Goal: Information Seeking & Learning: Learn about a topic

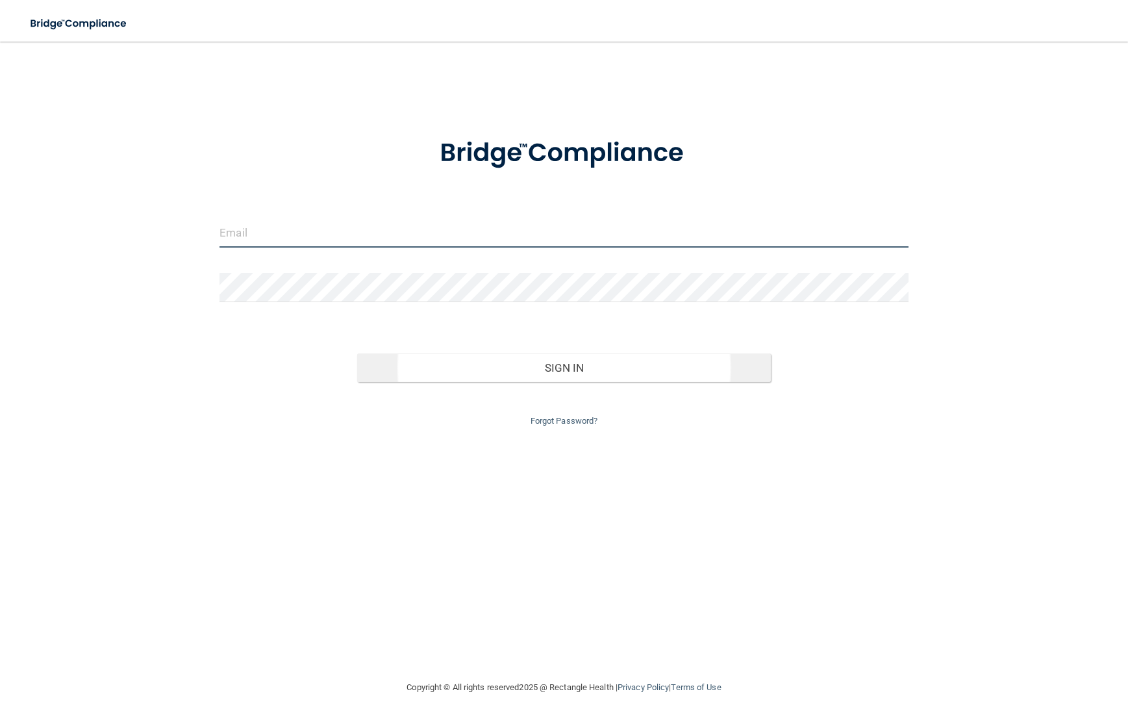
type input "[EMAIL_ADDRESS][DOMAIN_NAME]"
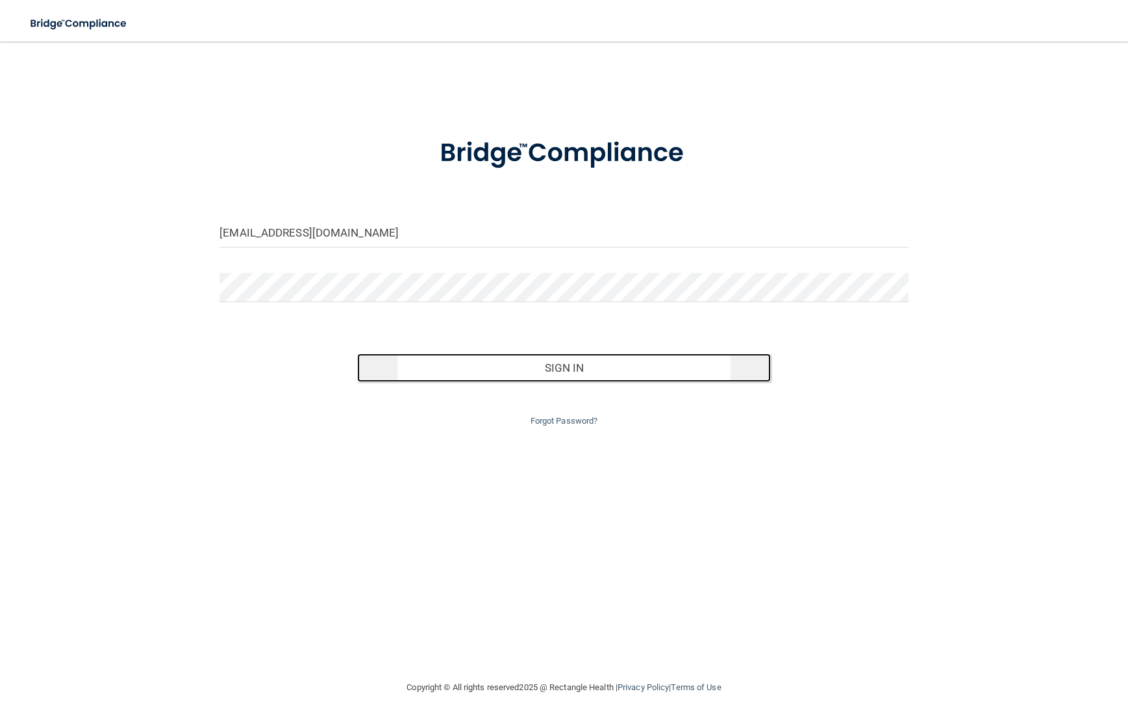
click at [498, 369] on button "Sign In" at bounding box center [563, 367] width 413 height 29
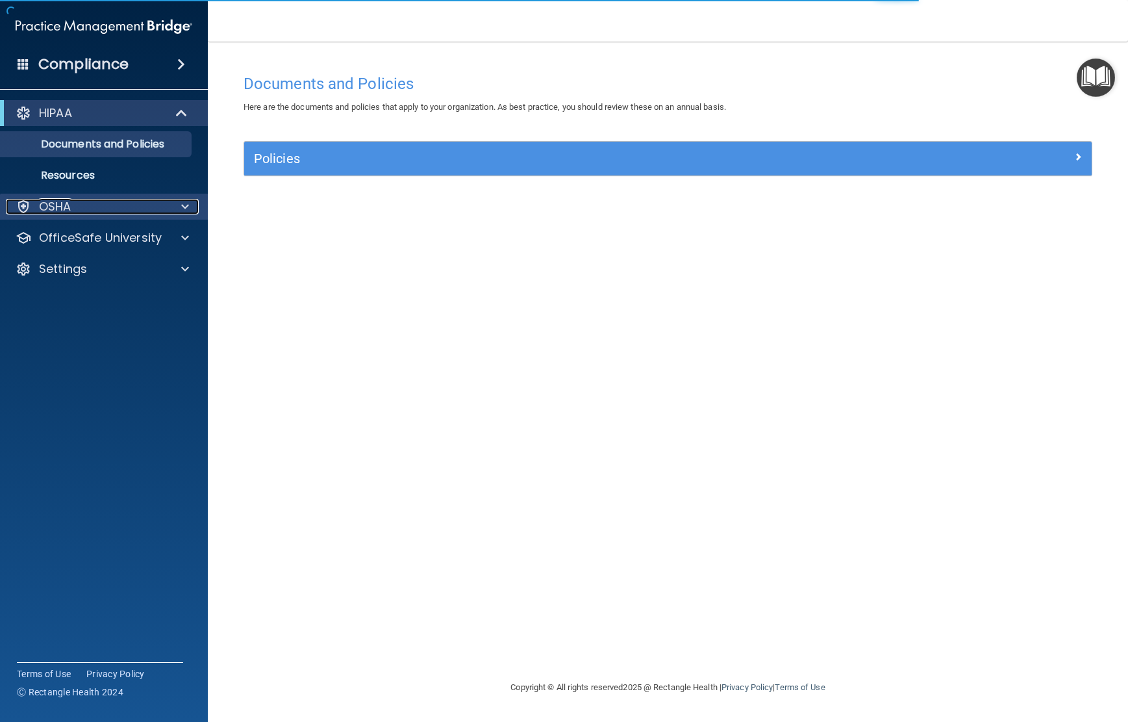
click at [133, 206] on div "OSHA" at bounding box center [86, 207] width 161 height 16
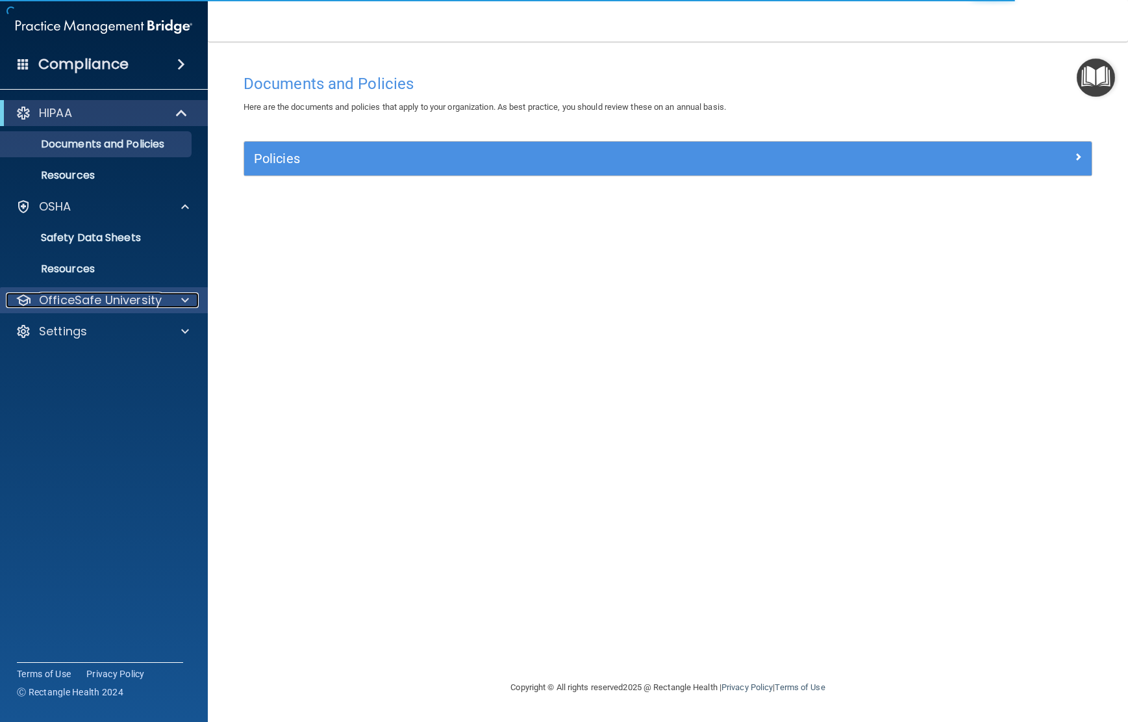
click at [111, 304] on p "OfficeSafe University" at bounding box center [100, 300] width 123 height 16
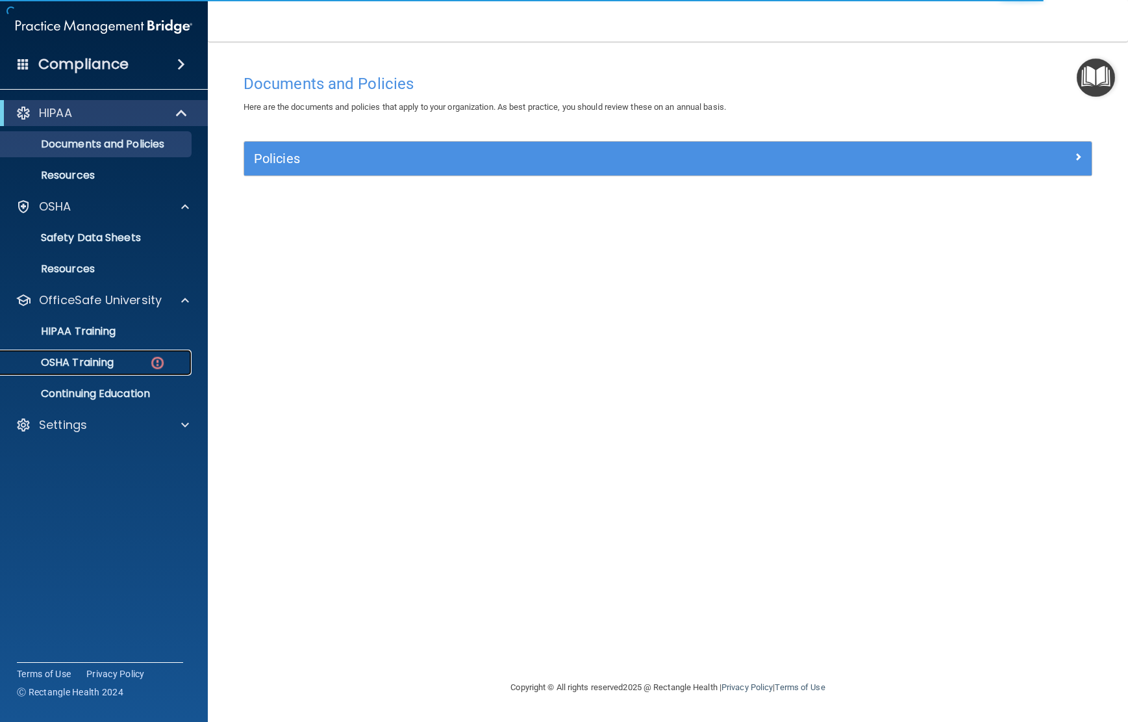
click at [84, 362] on p "OSHA Training" at bounding box center [60, 362] width 105 height 13
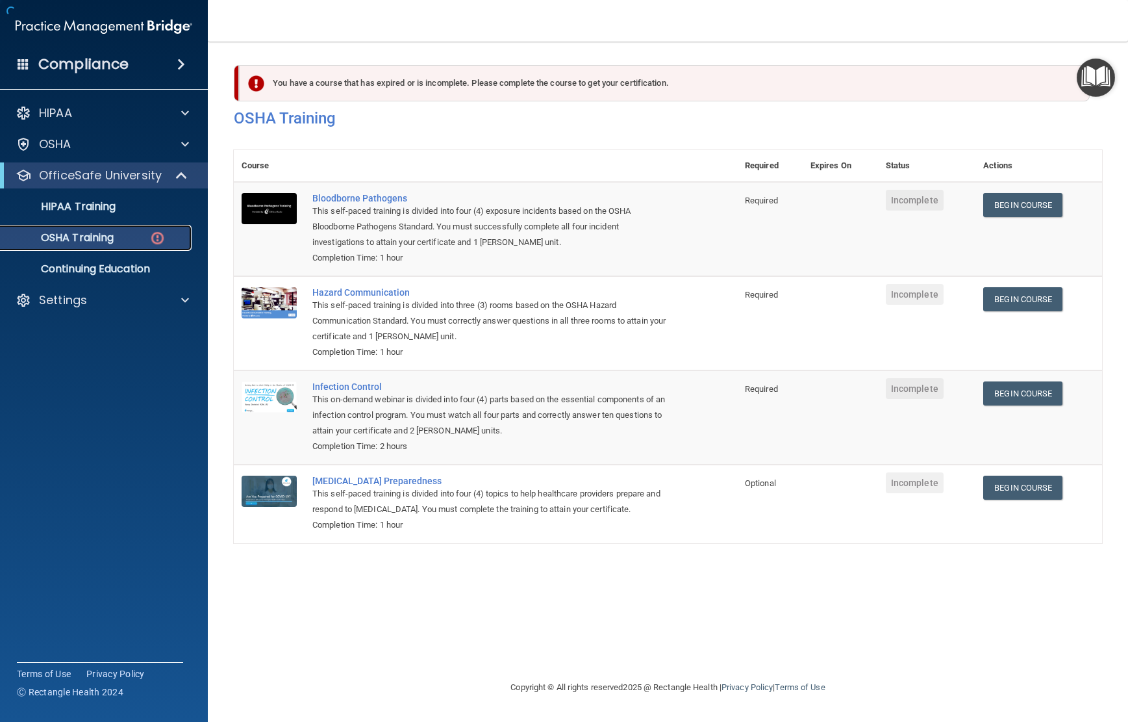
click at [127, 233] on div "OSHA Training" at bounding box center [96, 237] width 177 height 13
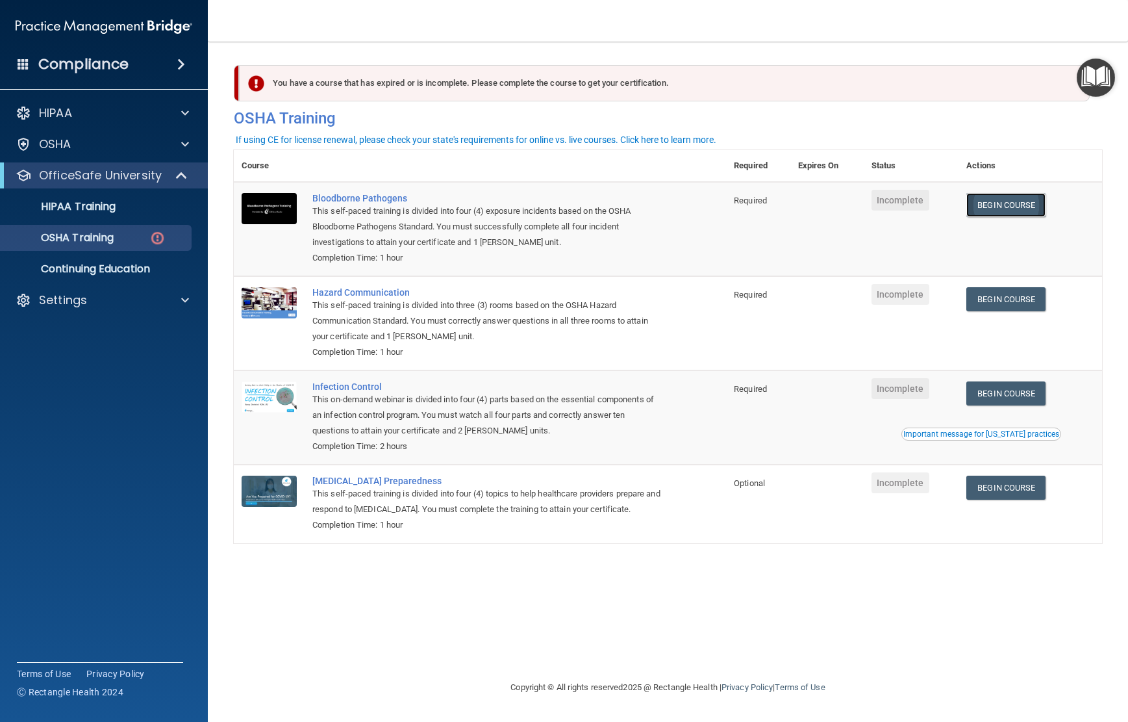
click at [995, 207] on link "Begin Course" at bounding box center [1006, 205] width 79 height 24
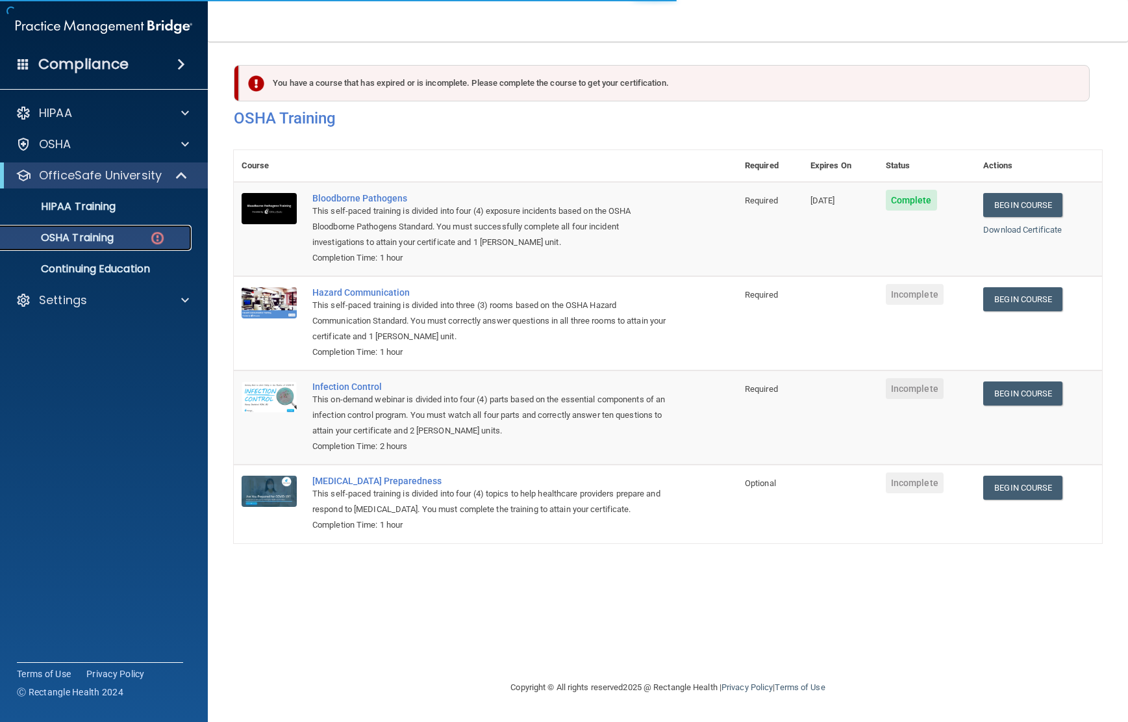
click at [155, 238] on img at bounding box center [157, 238] width 16 height 16
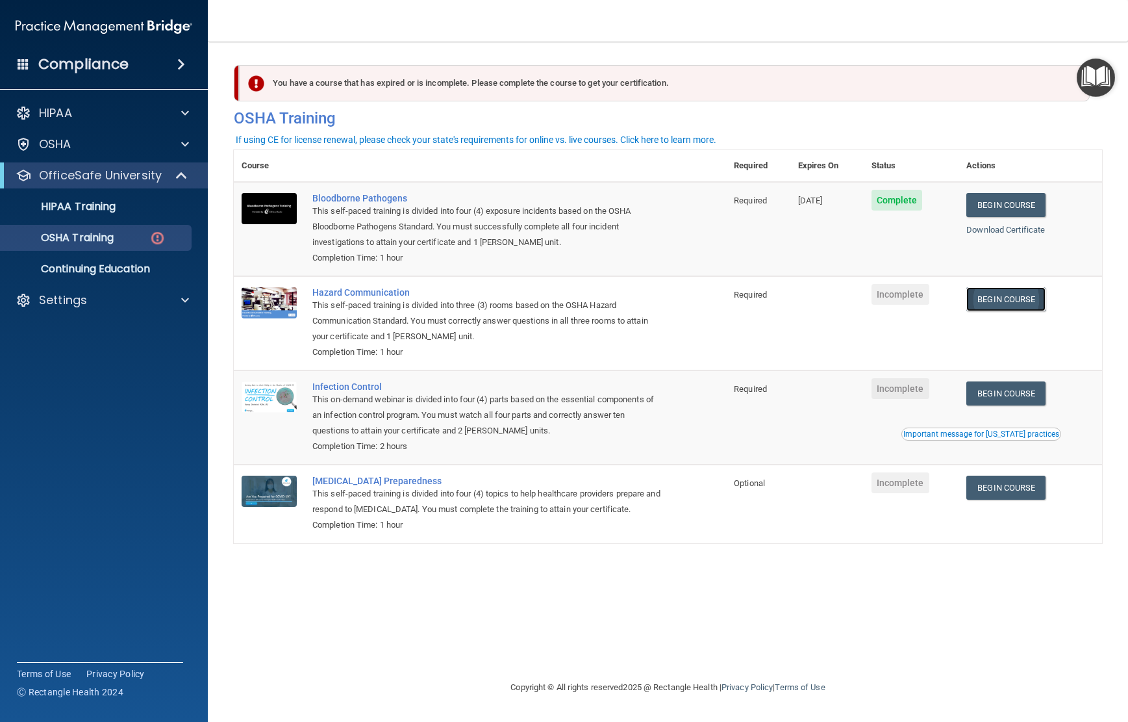
click at [1046, 293] on link "Begin Course" at bounding box center [1006, 299] width 79 height 24
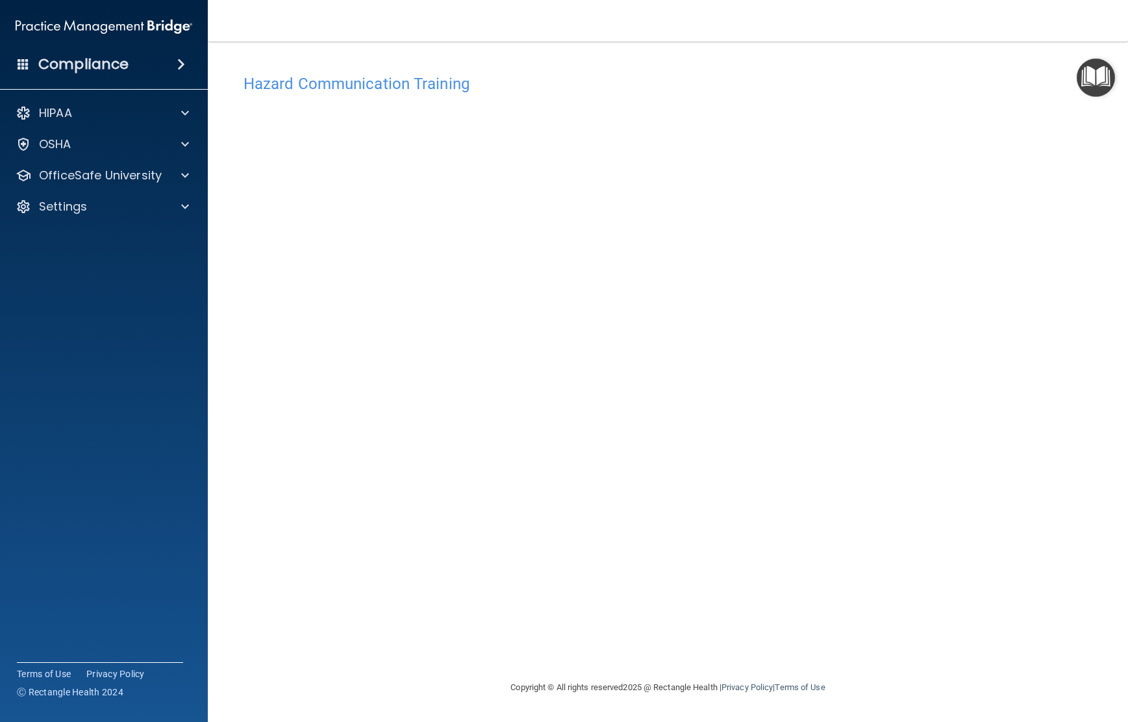
click at [1086, 84] on img "Open Resource Center" at bounding box center [1096, 77] width 38 height 38
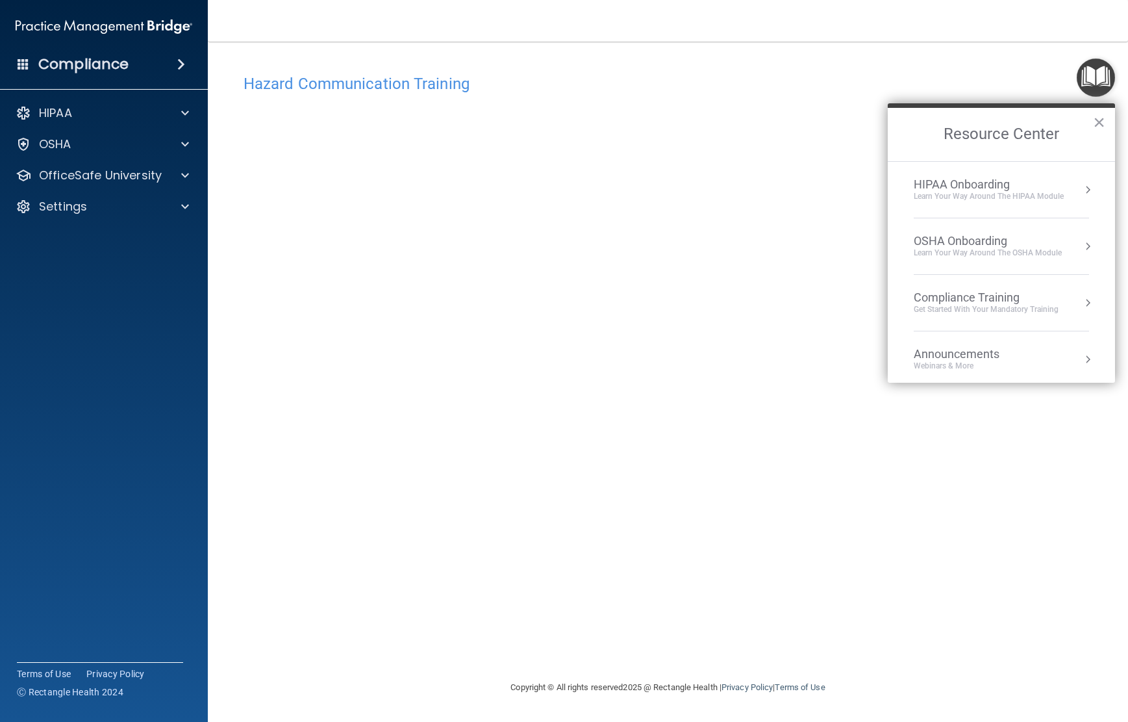
click at [1086, 84] on img "Open Resource Center" at bounding box center [1096, 77] width 38 height 38
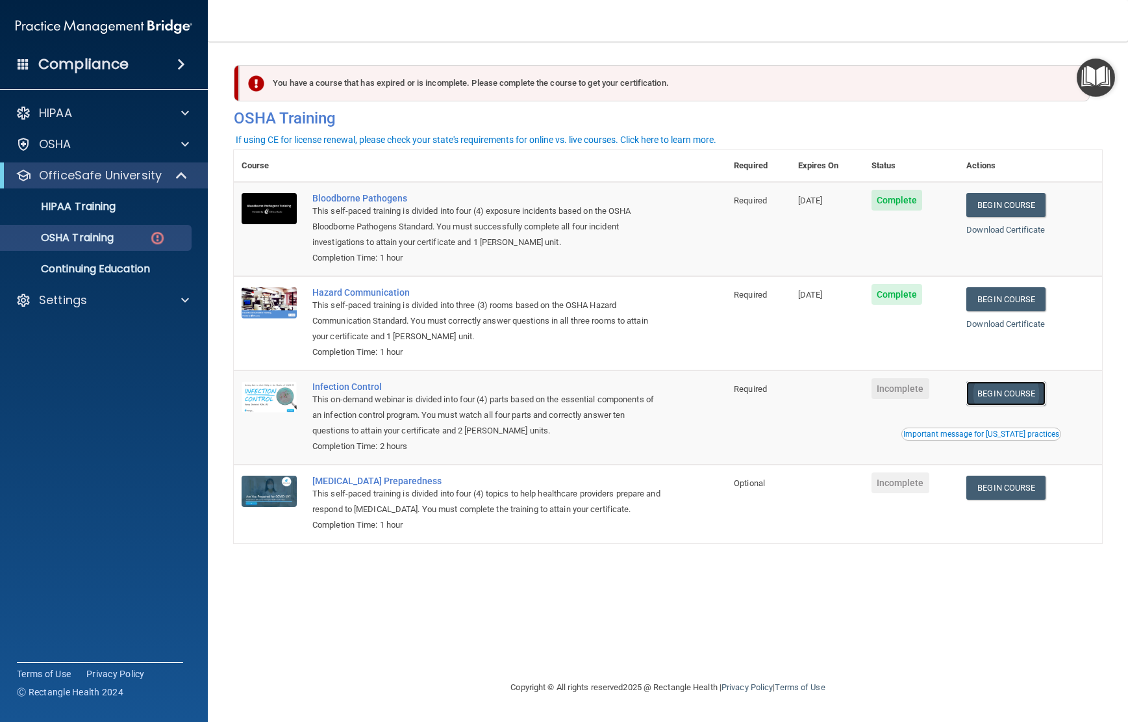
click at [991, 393] on link "Begin Course" at bounding box center [1006, 393] width 79 height 24
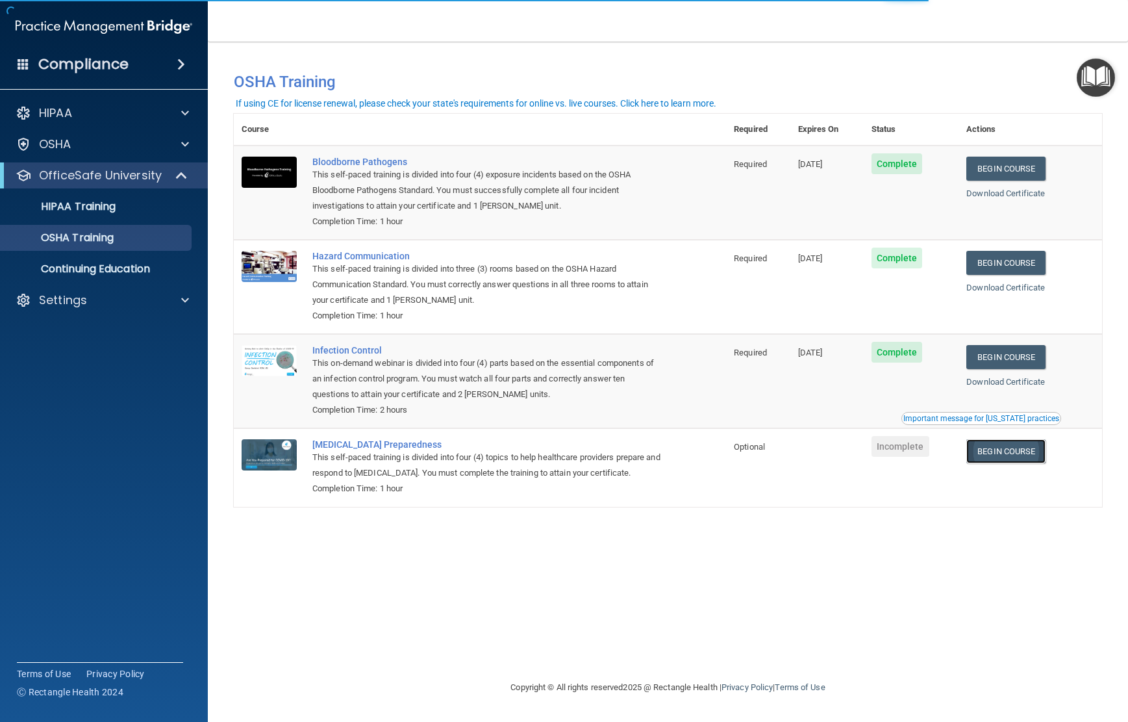
click at [1024, 459] on link "Begin Course" at bounding box center [1006, 451] width 79 height 24
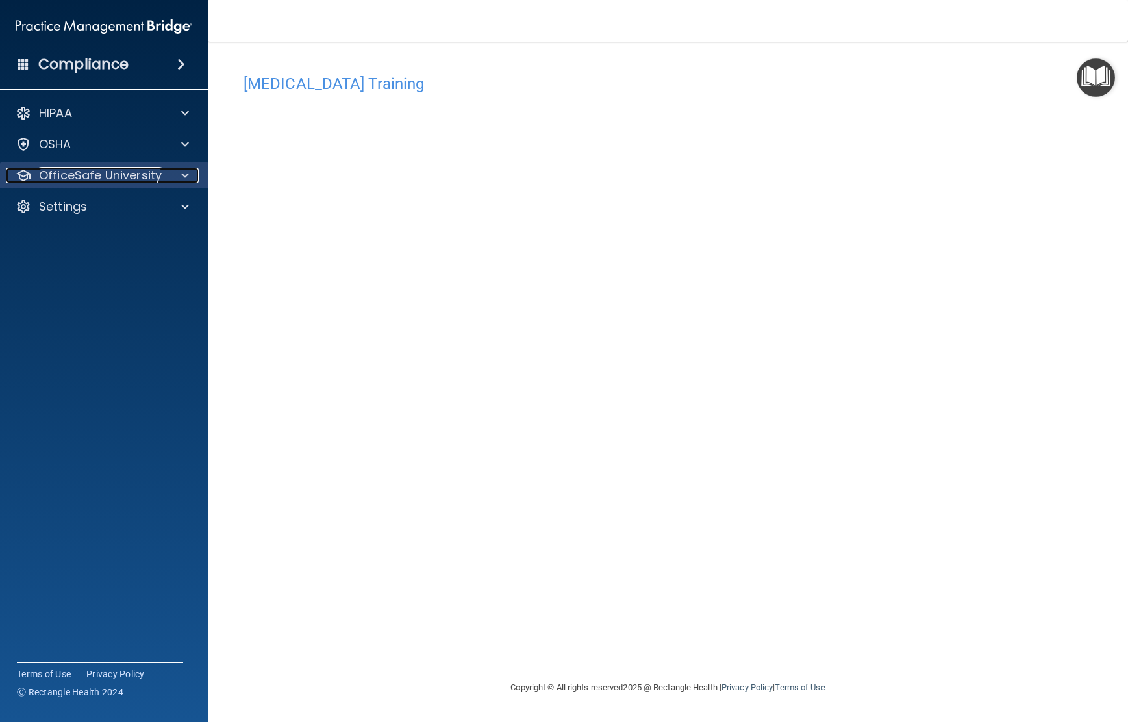
click at [69, 172] on p "OfficeSafe University" at bounding box center [100, 176] width 123 height 16
click at [119, 168] on p "OfficeSafe University" at bounding box center [100, 176] width 123 height 16
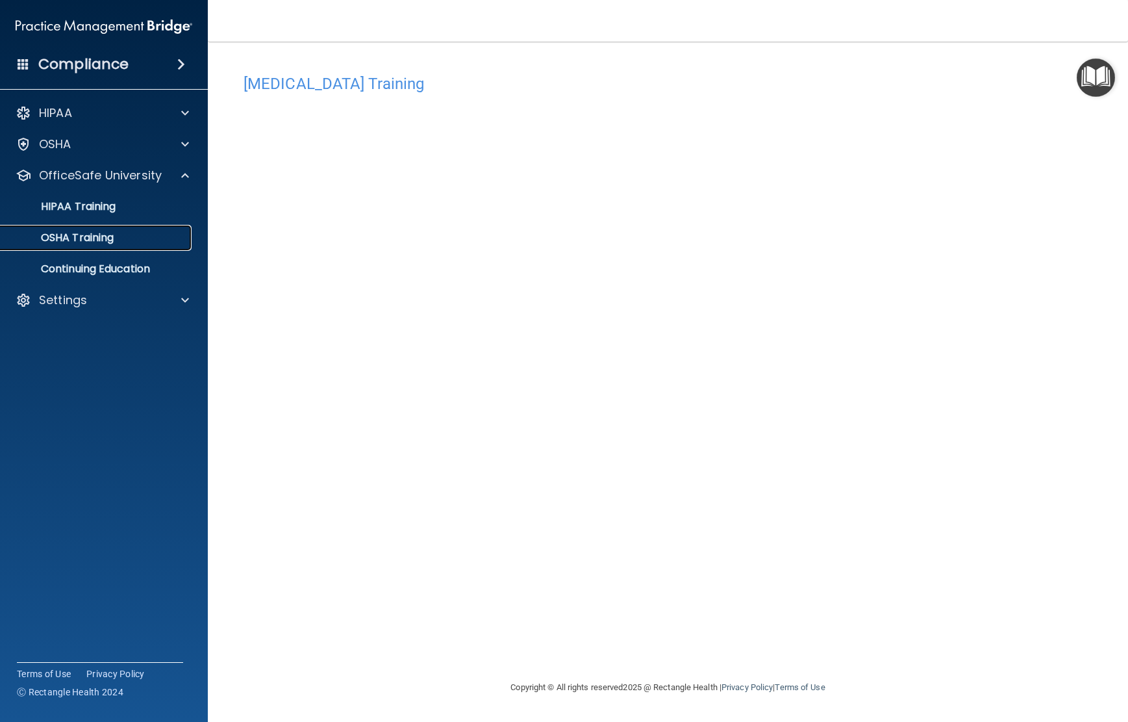
click at [79, 246] on link "OSHA Training" at bounding box center [89, 238] width 205 height 26
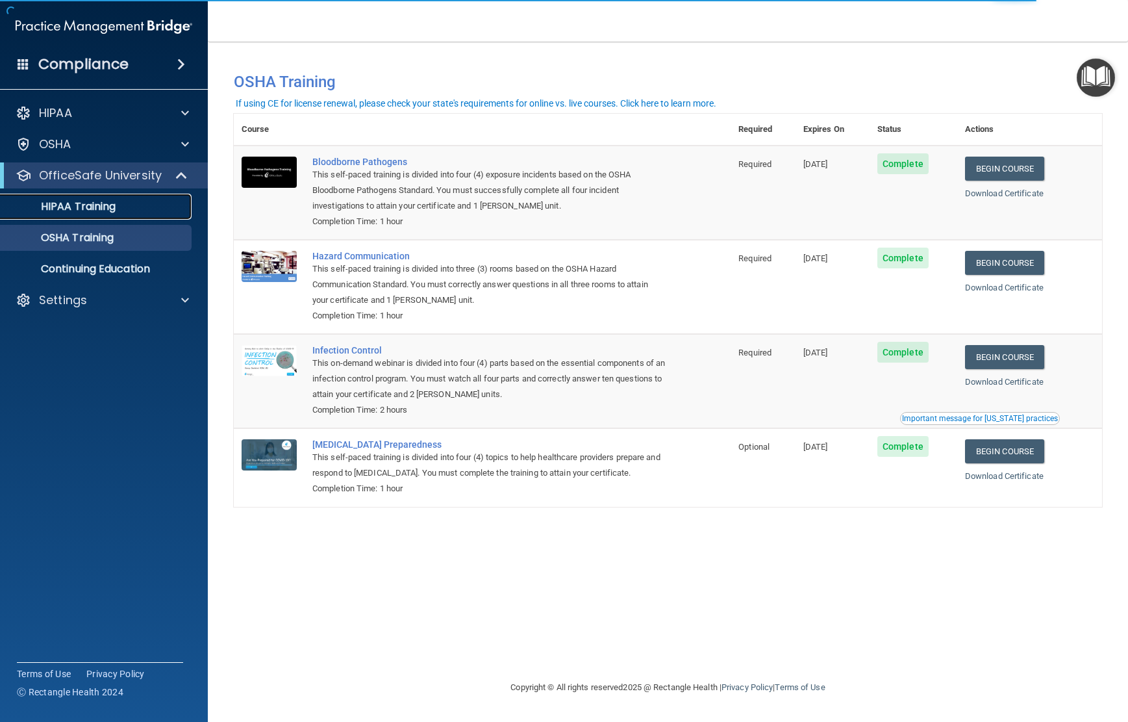
click at [68, 207] on p "HIPAA Training" at bounding box center [61, 206] width 107 height 13
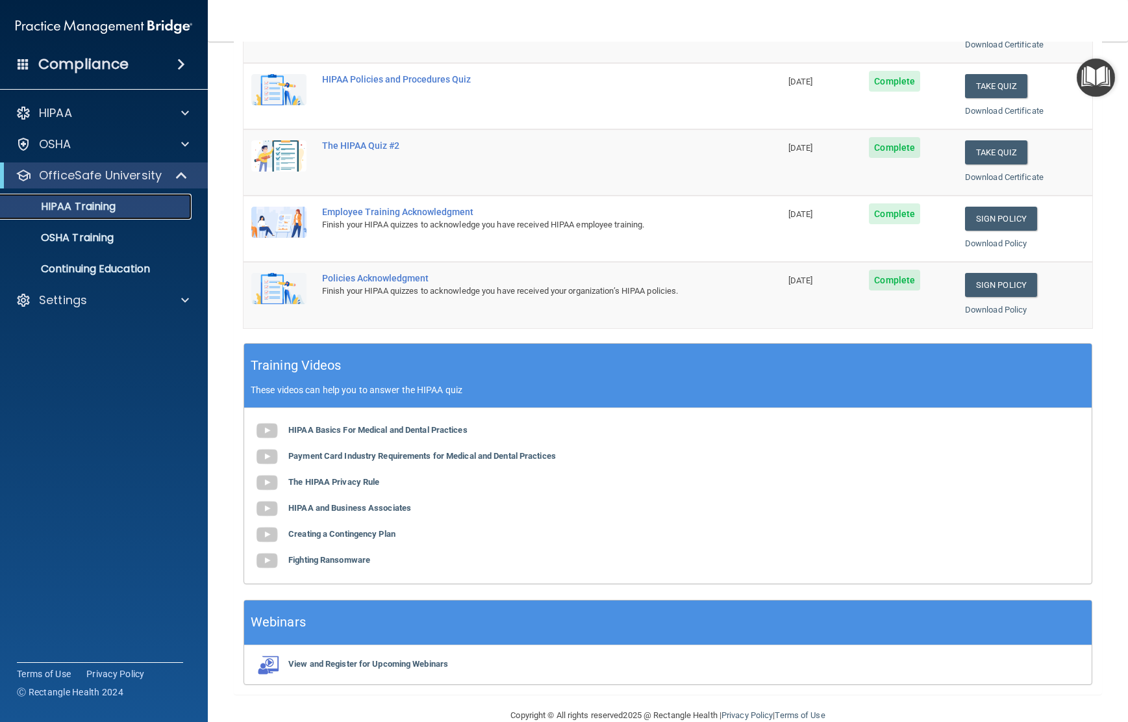
scroll to position [256, 0]
